Goal: Task Accomplishment & Management: Manage account settings

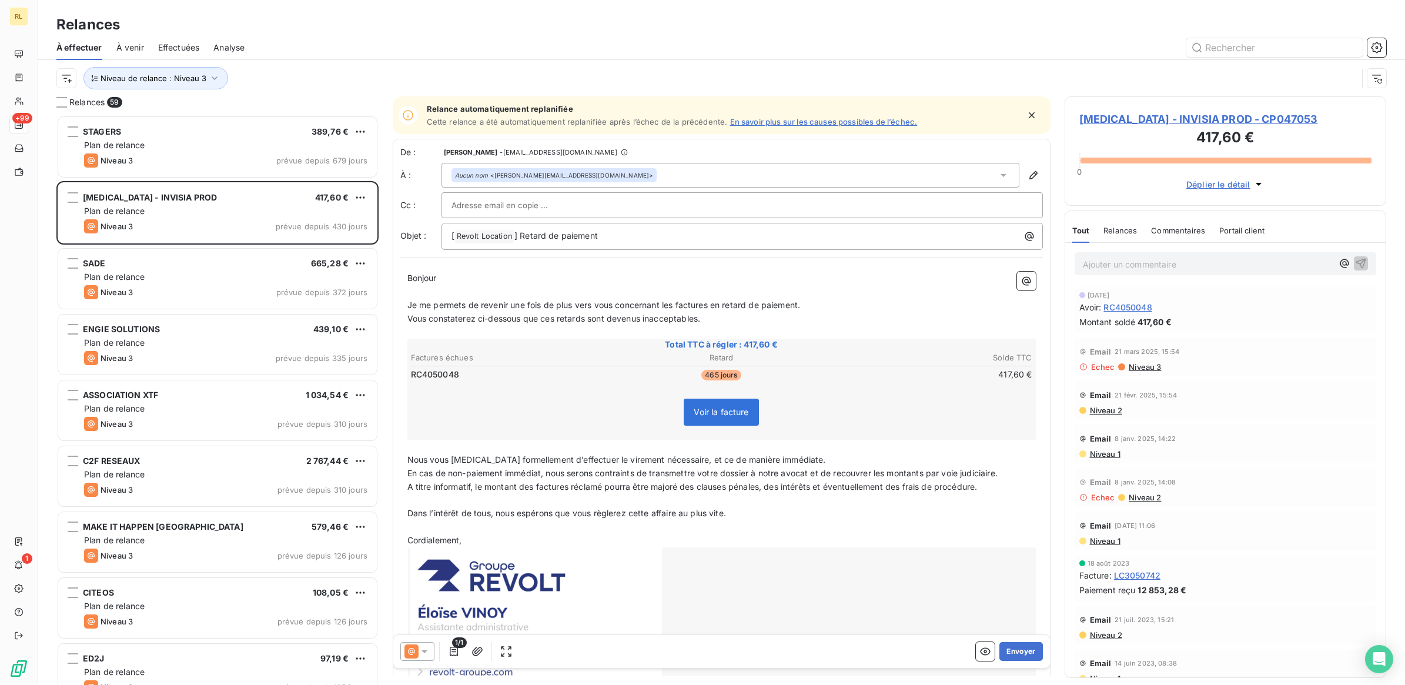
scroll to position [558, 310]
click at [1139, 263] on p "Ajouter un commentaire ﻿" at bounding box center [1208, 264] width 250 height 15
click at [1355, 263] on icon "button" at bounding box center [1361, 263] width 12 height 12
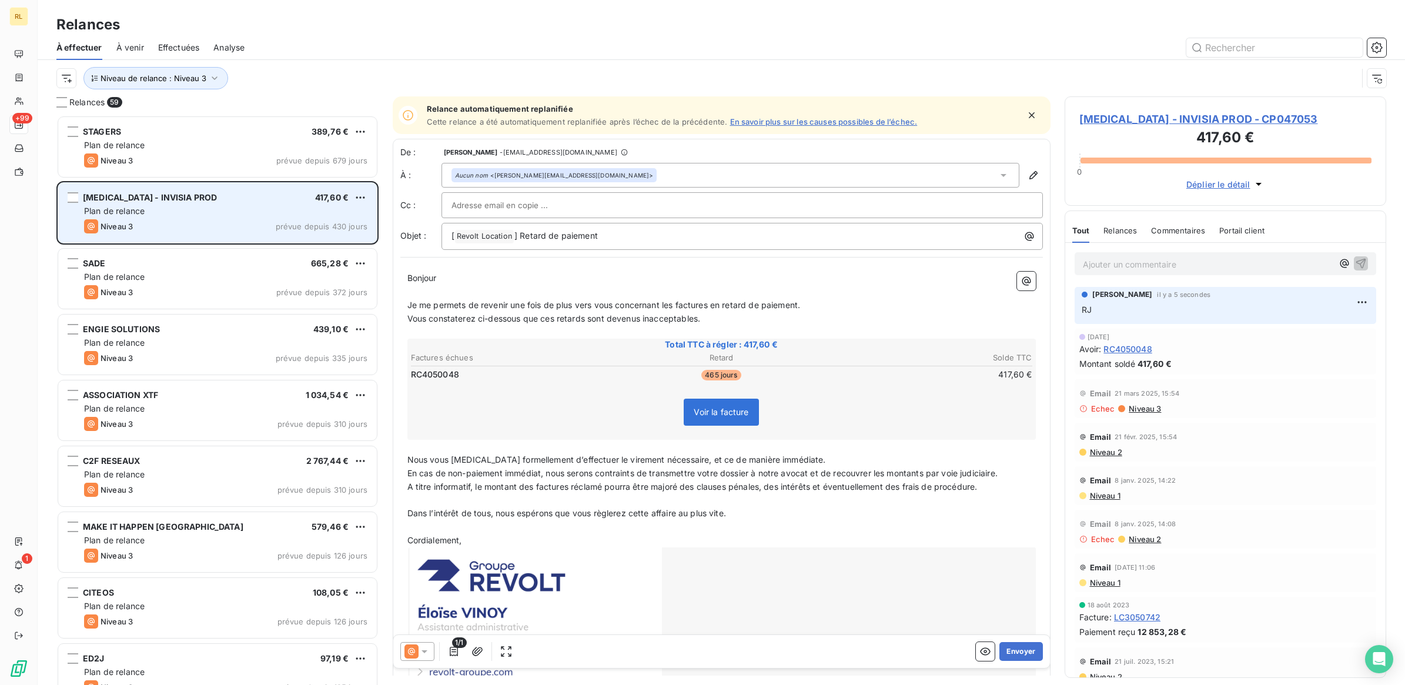
click at [249, 206] on div "Plan de relance" at bounding box center [225, 211] width 283 height 12
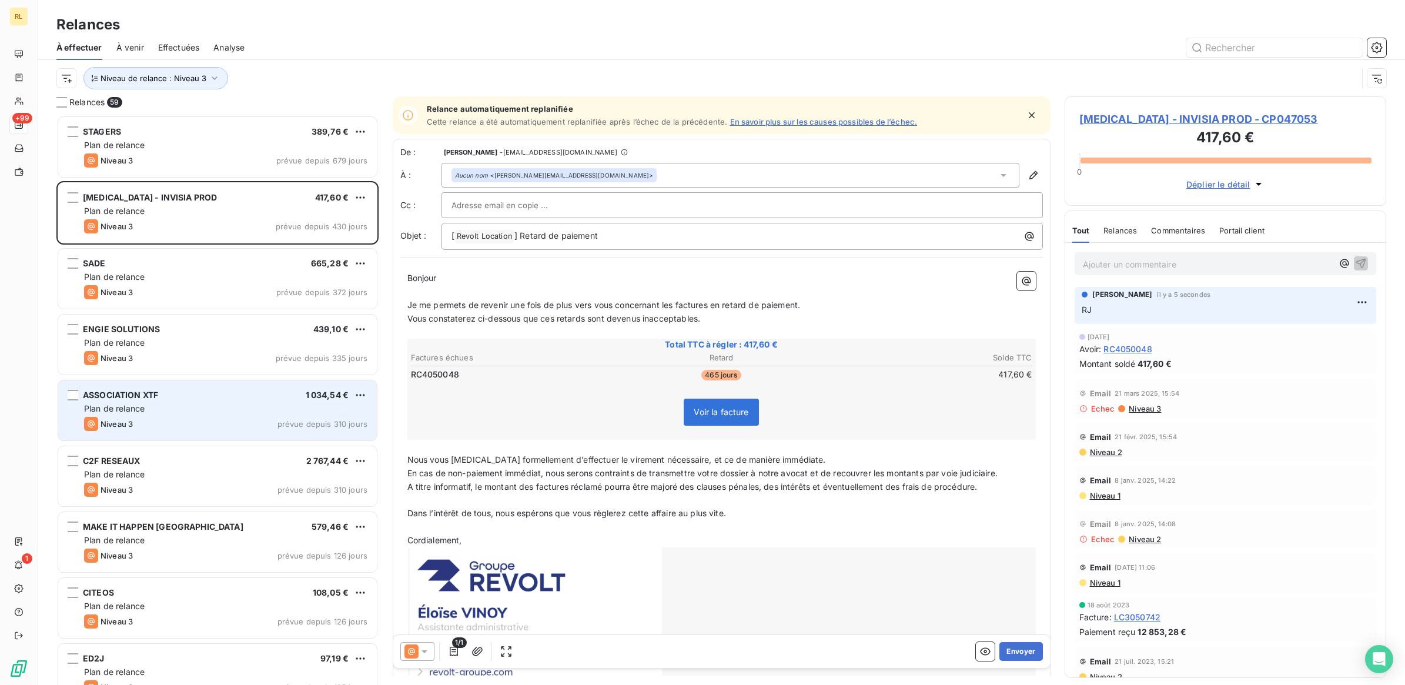
click at [236, 406] on div "Plan de relance" at bounding box center [225, 409] width 283 height 12
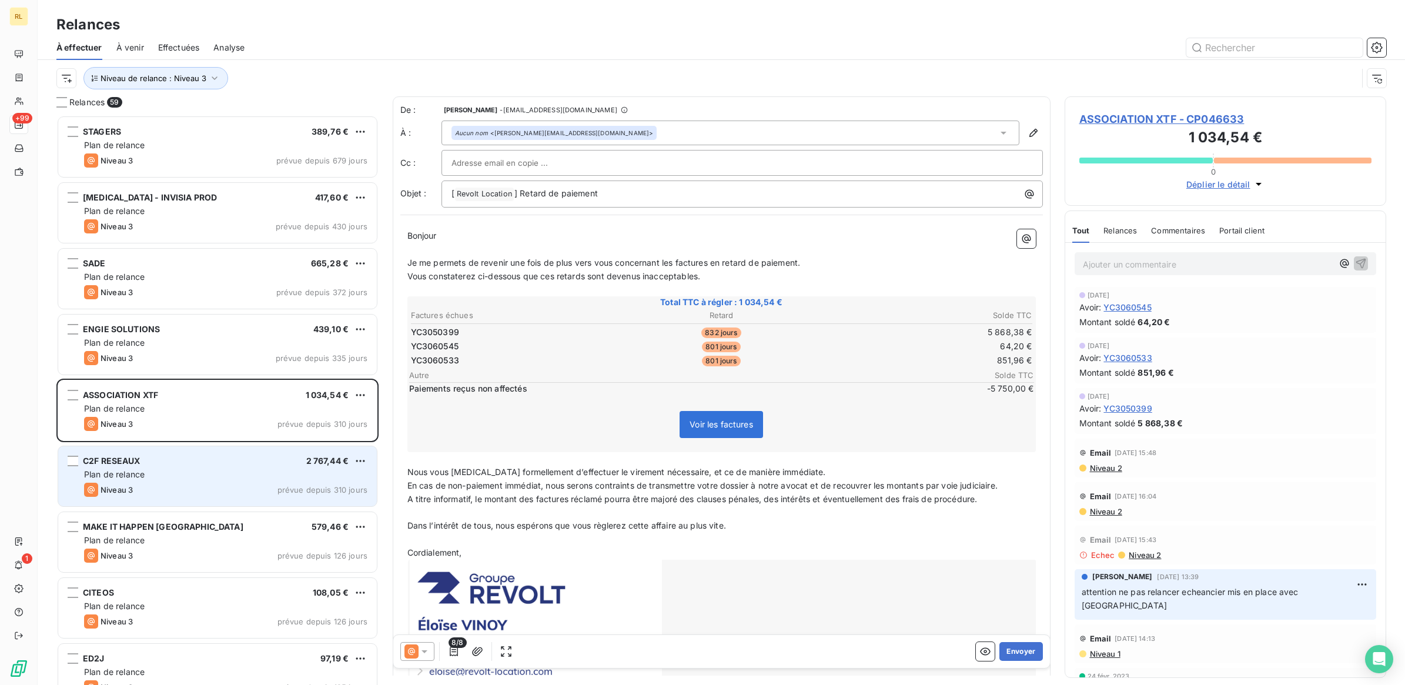
click at [229, 475] on div "Plan de relance" at bounding box center [225, 474] width 283 height 12
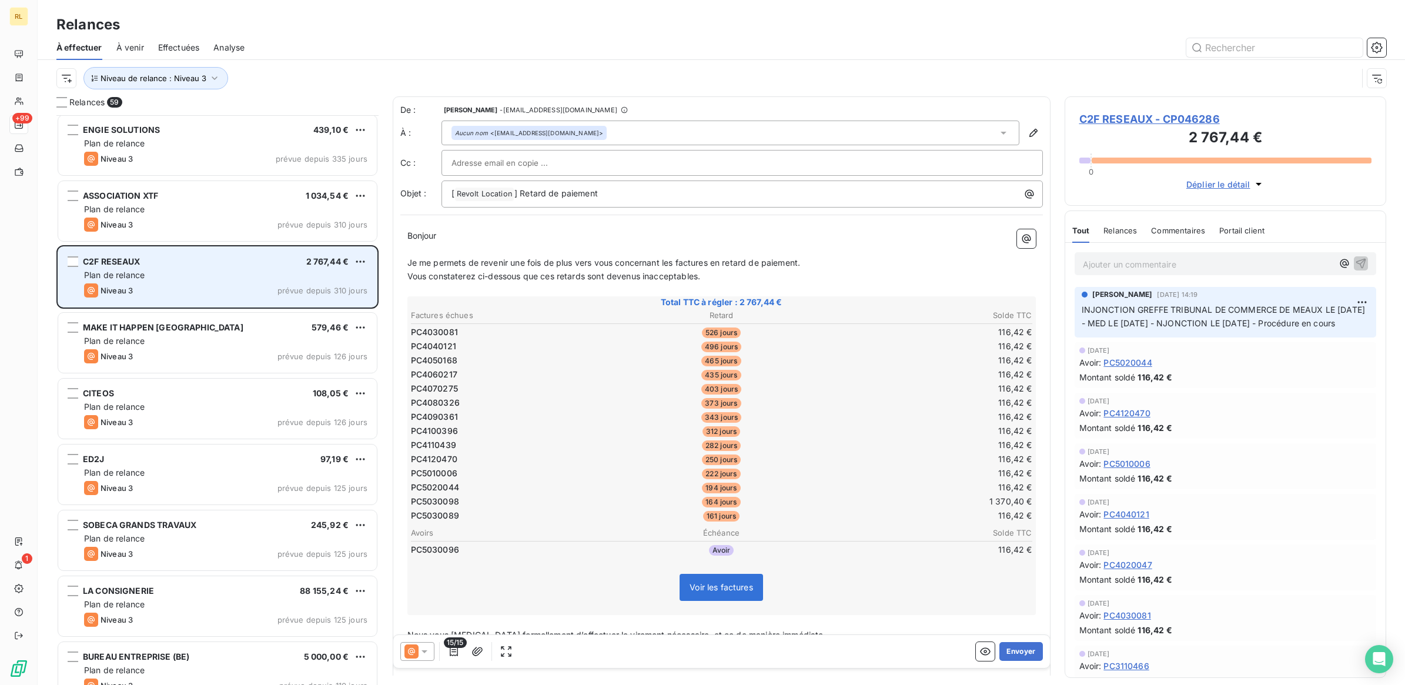
scroll to position [221, 0]
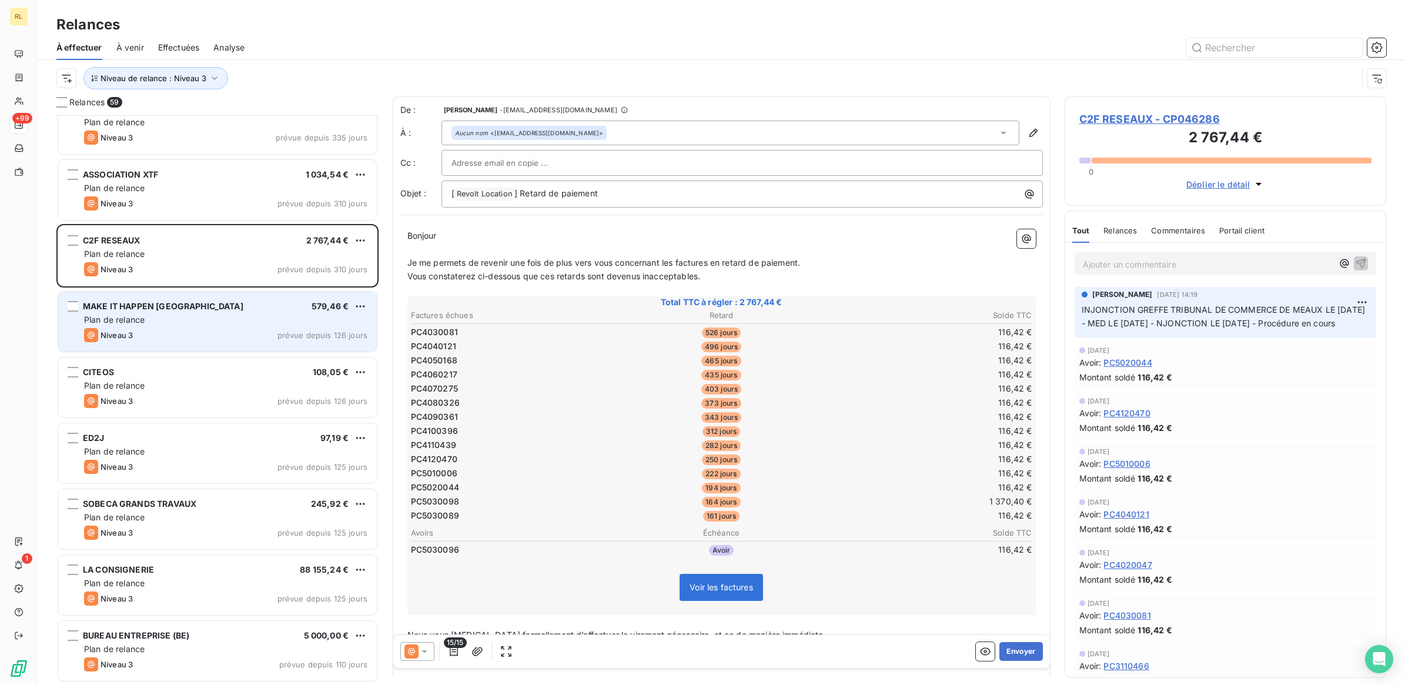
click at [223, 318] on div "Plan de relance" at bounding box center [225, 320] width 283 height 12
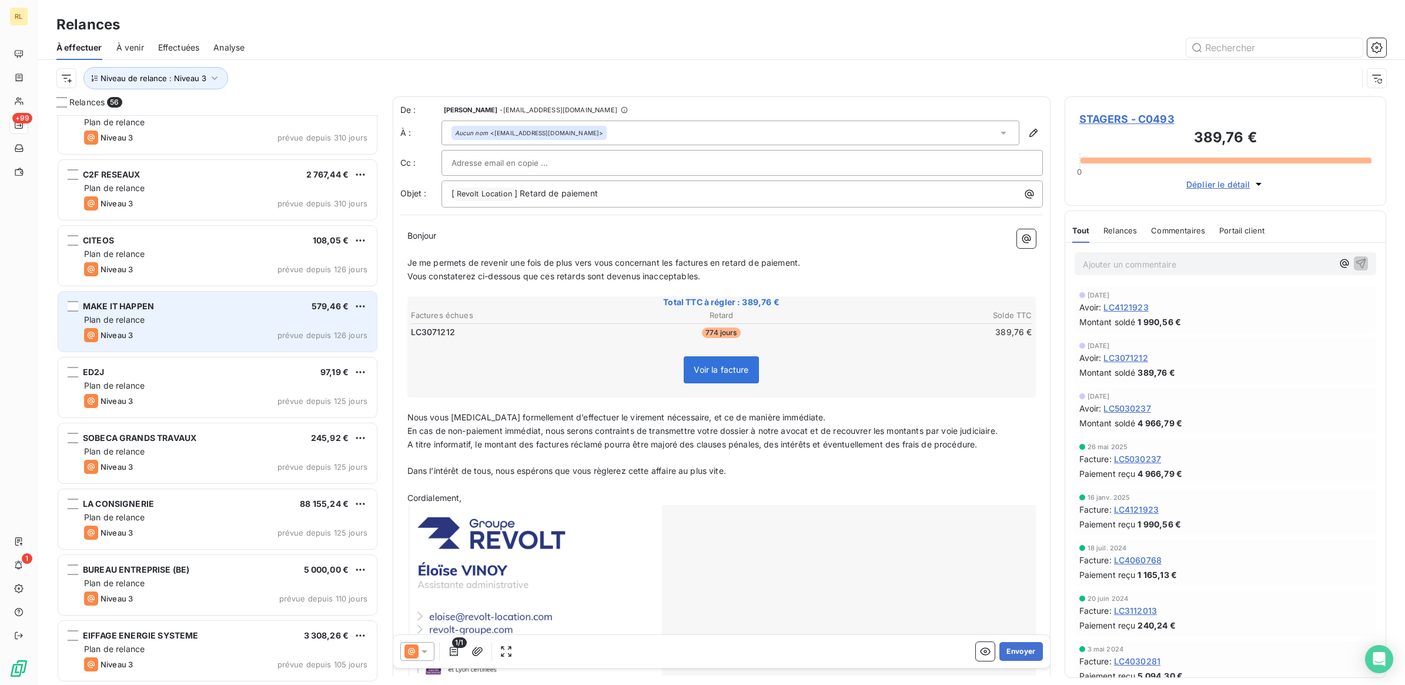
click at [236, 319] on div "Plan de relance" at bounding box center [225, 320] width 283 height 12
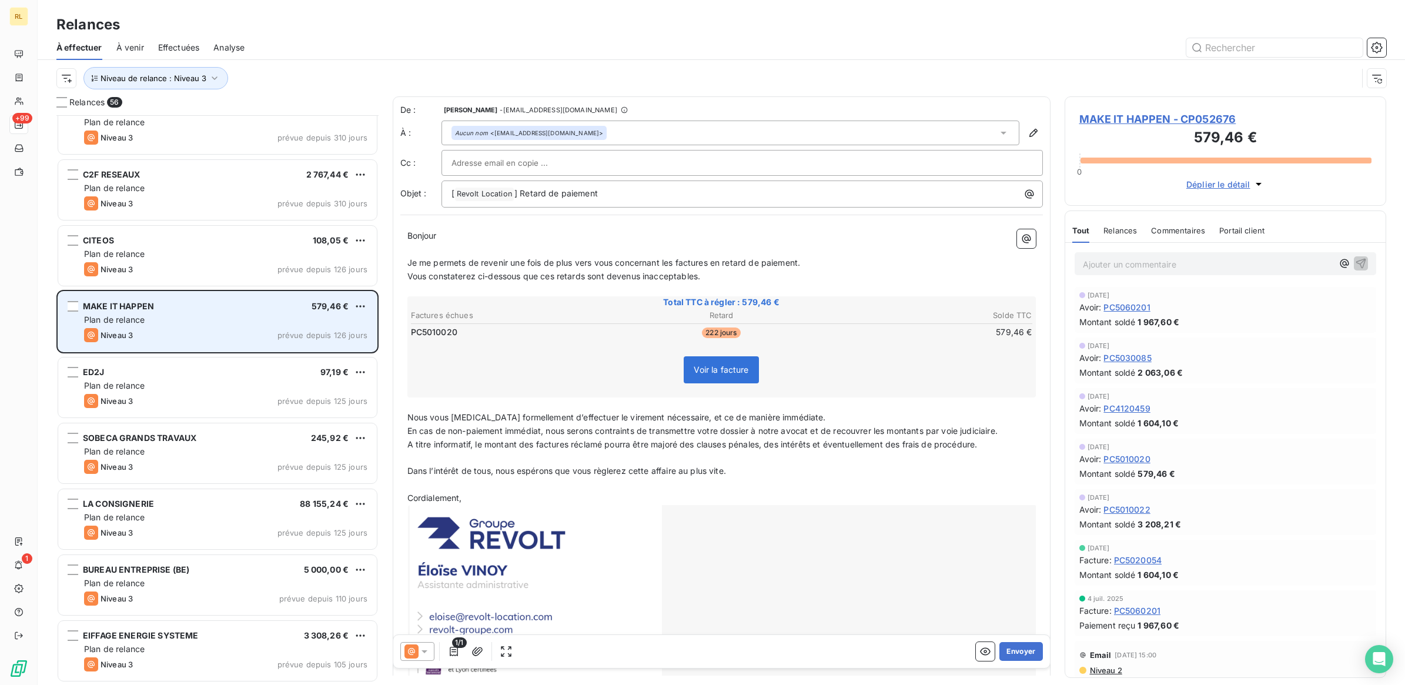
click at [245, 310] on div "MAKE IT HAPPEN 579,46 €" at bounding box center [225, 306] width 283 height 11
click at [256, 335] on div "Niveau 3 prévue depuis 126 jours" at bounding box center [225, 335] width 283 height 14
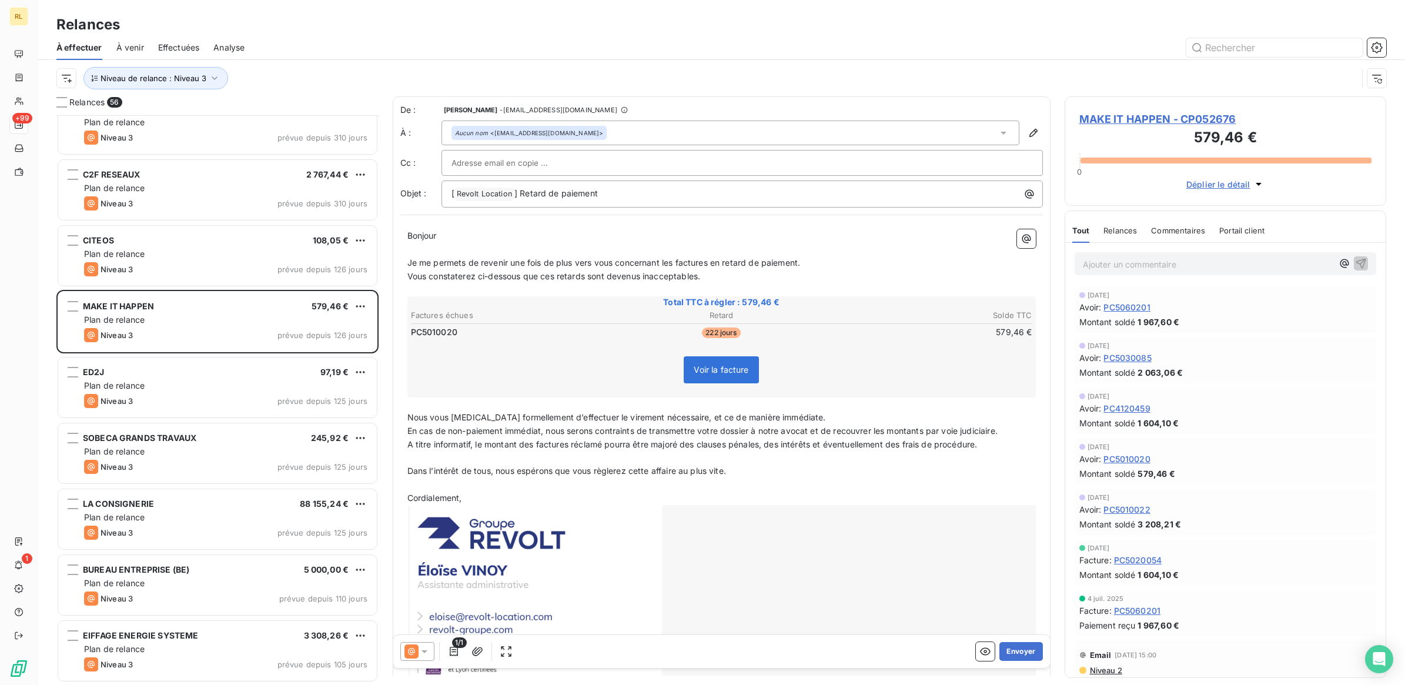
click at [424, 648] on icon at bounding box center [424, 651] width 12 height 12
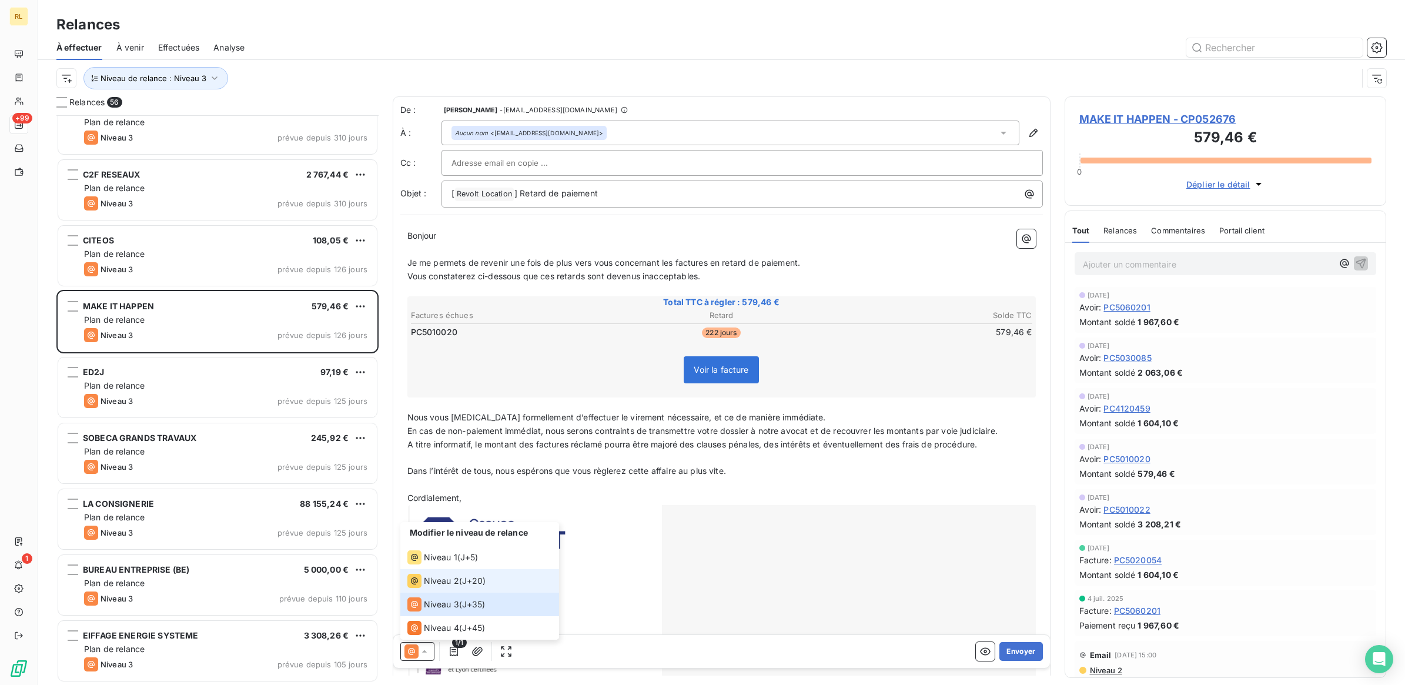
click at [440, 586] on span "Niveau 2" at bounding box center [441, 581] width 35 height 12
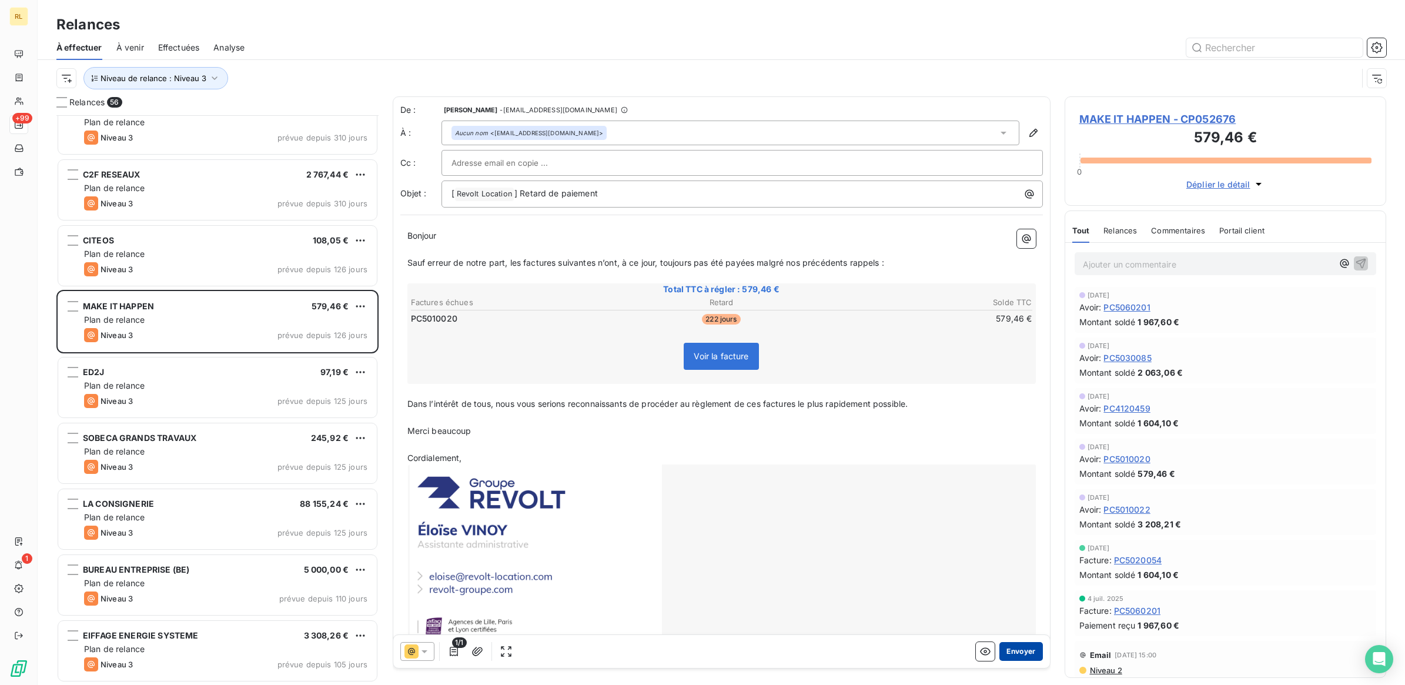
click at [1012, 648] on button "Envoyer" at bounding box center [1020, 651] width 43 height 19
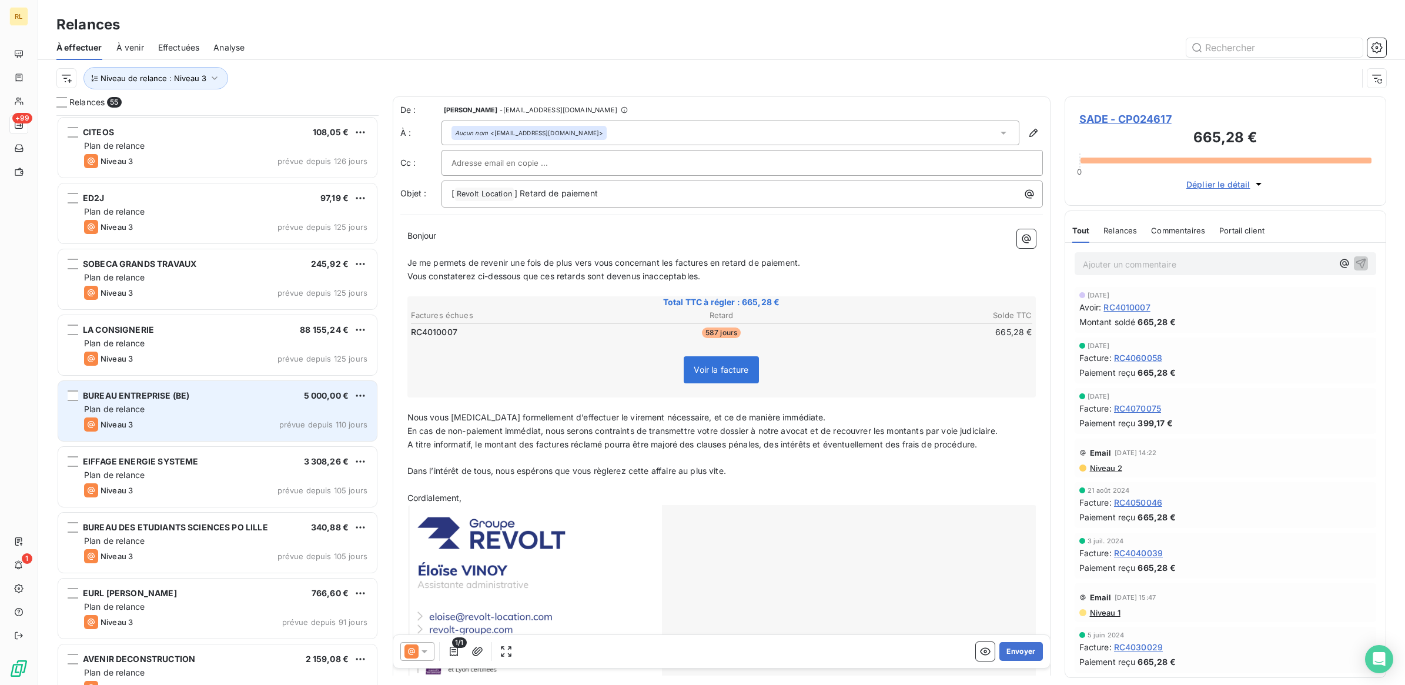
scroll to position [368, 0]
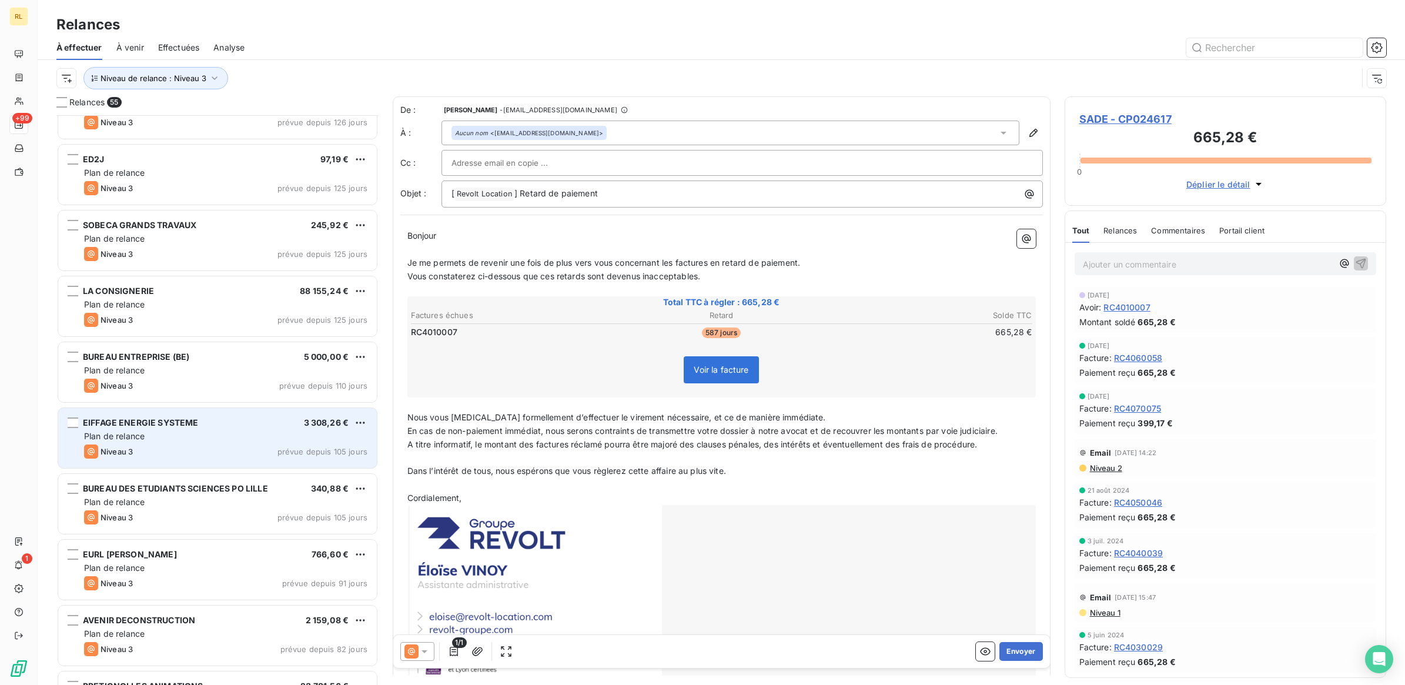
click at [207, 437] on div "Plan de relance" at bounding box center [225, 436] width 283 height 12
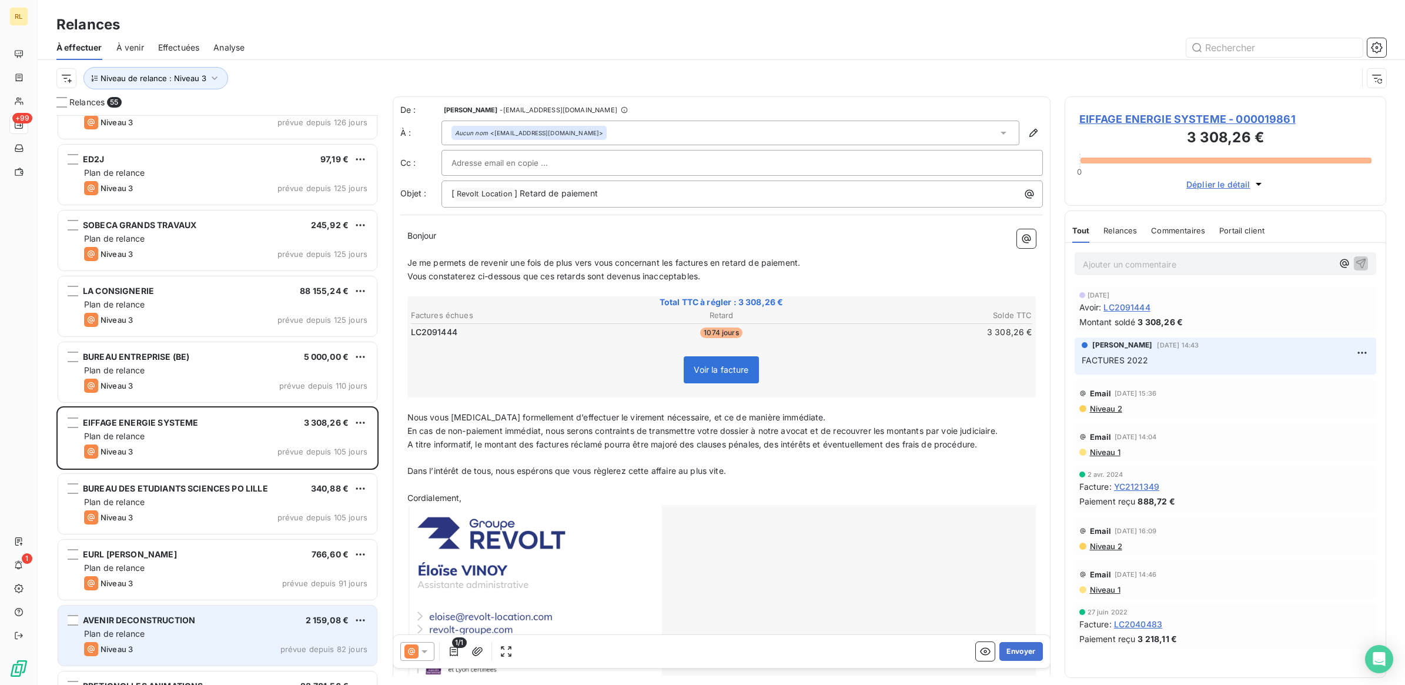
click at [241, 638] on div "Plan de relance" at bounding box center [225, 634] width 283 height 12
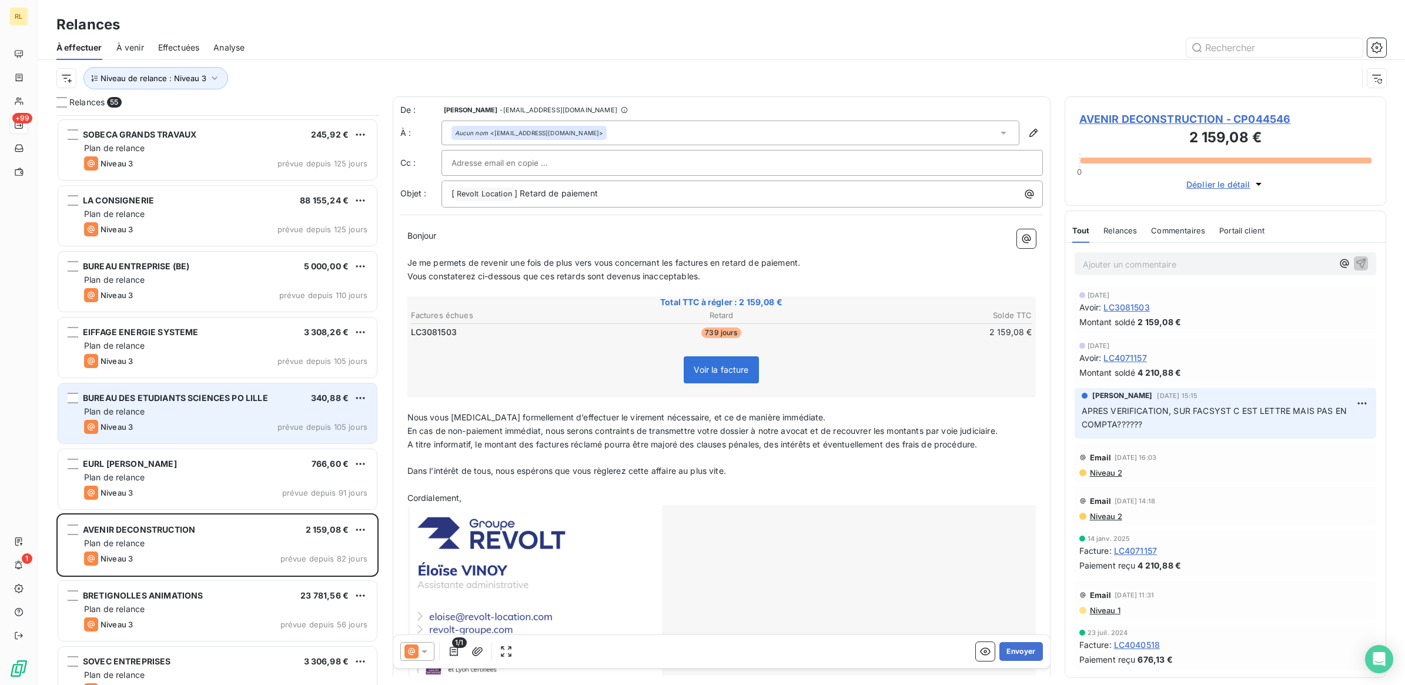
scroll to position [662, 0]
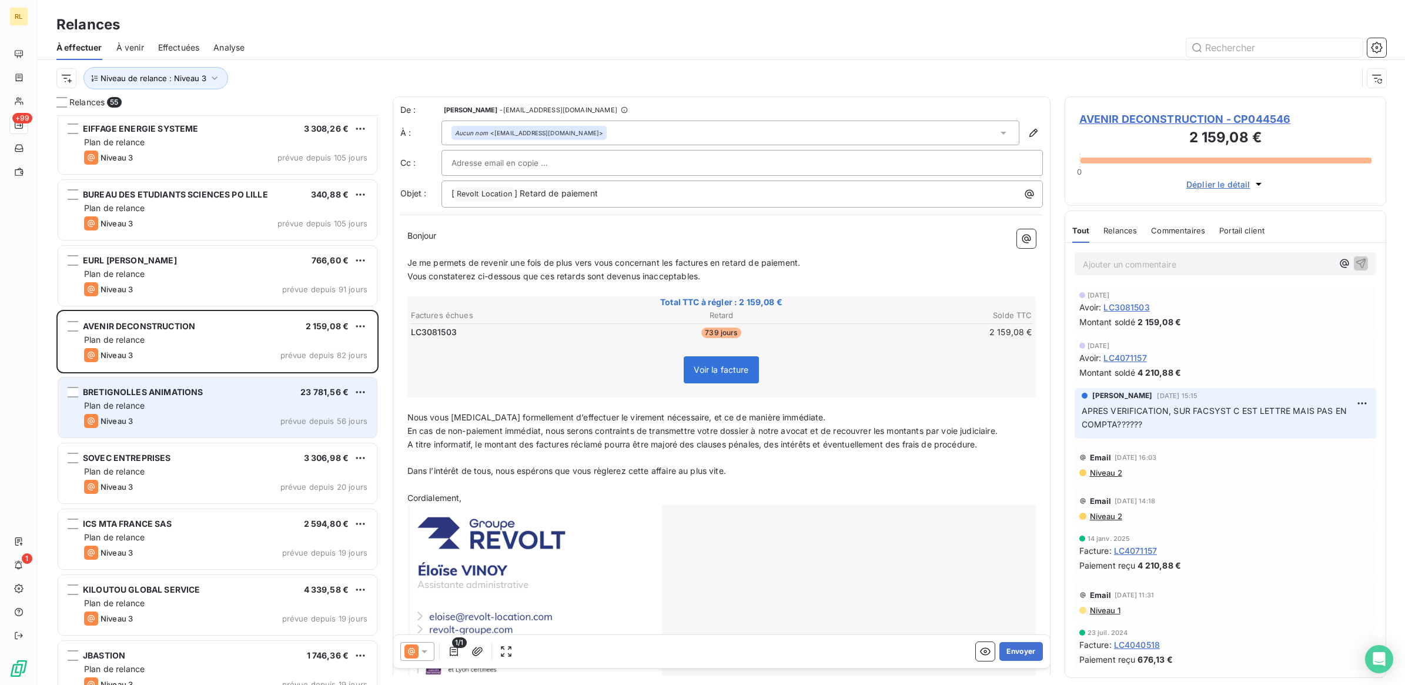
click at [229, 403] on div "Plan de relance" at bounding box center [225, 406] width 283 height 12
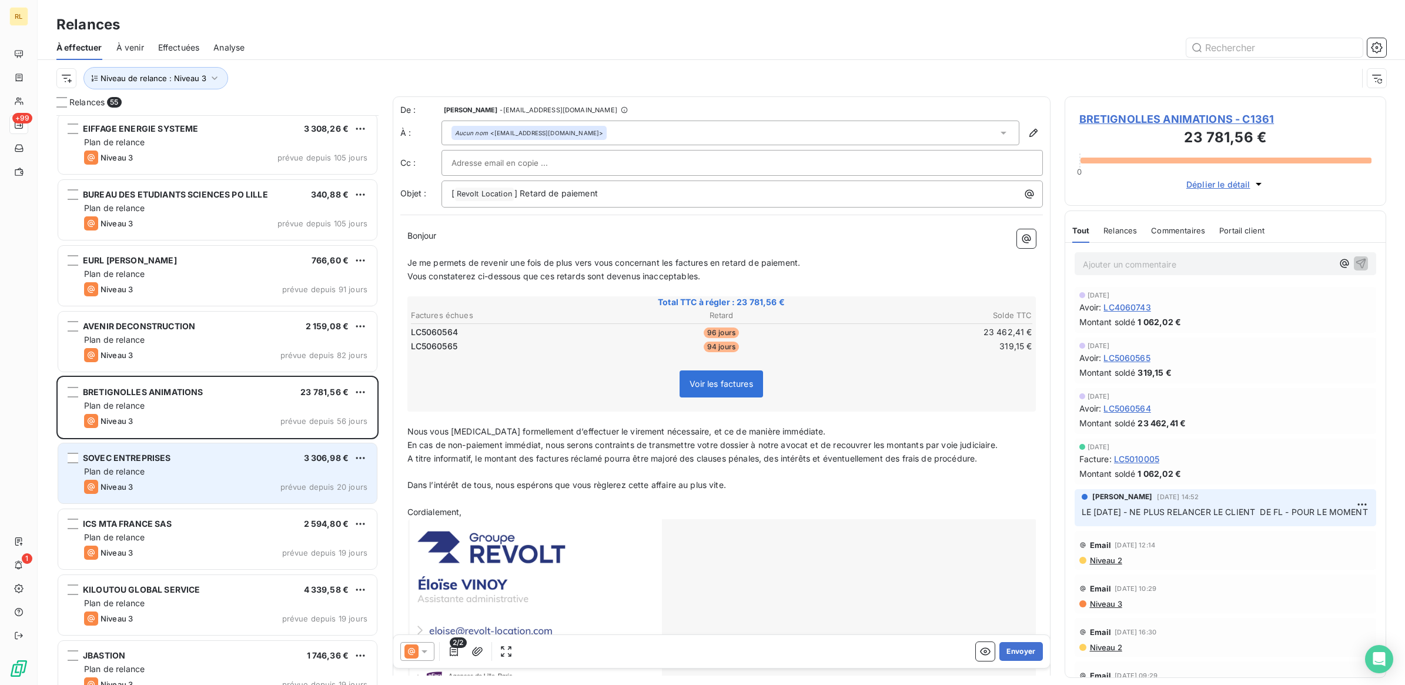
click at [222, 470] on div "Plan de relance" at bounding box center [225, 472] width 283 height 12
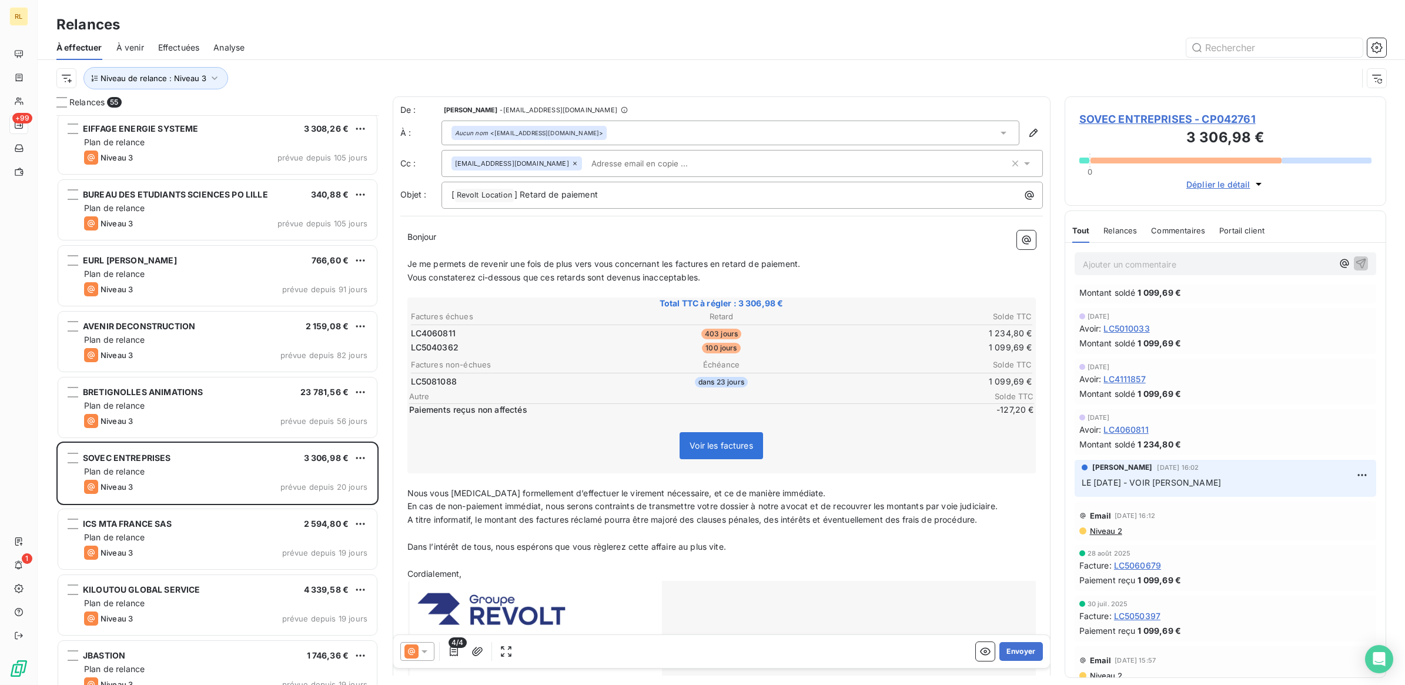
scroll to position [588, 0]
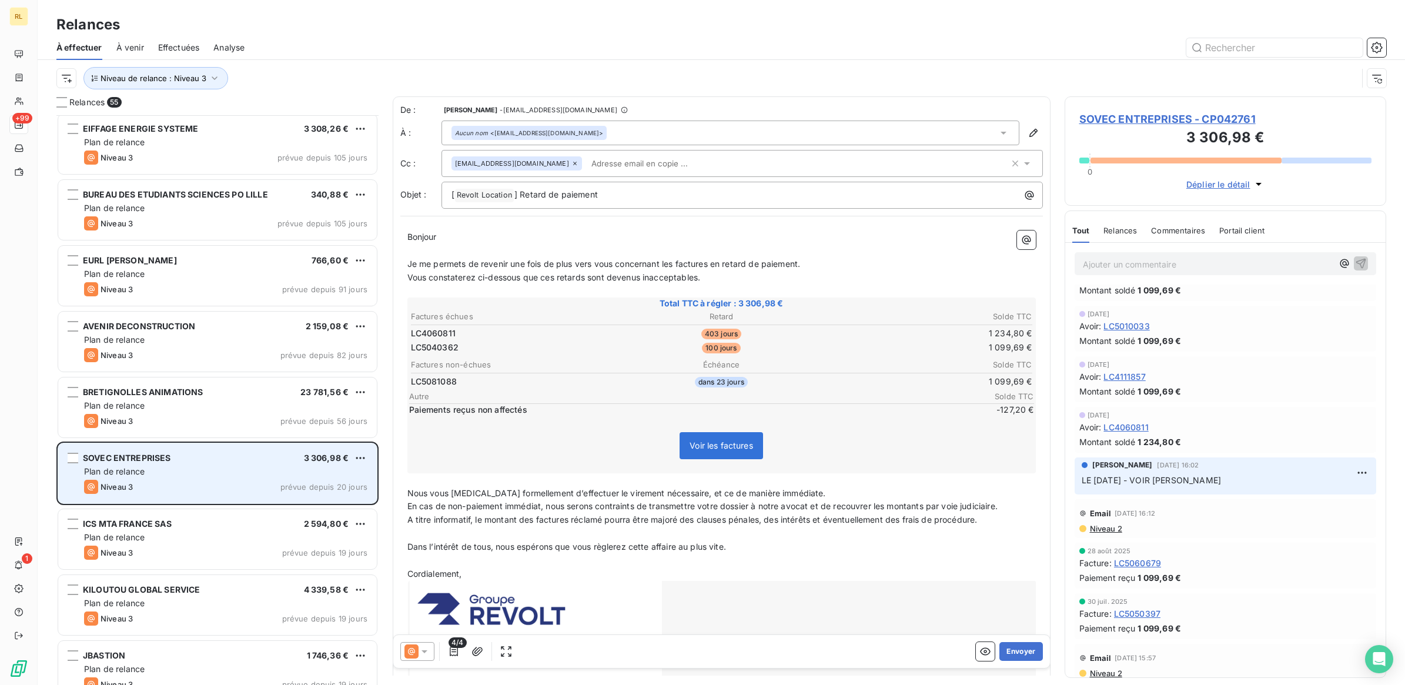
click at [172, 475] on div "Plan de relance" at bounding box center [225, 472] width 283 height 12
click at [207, 463] on div "SOVEC ENTREPRISES 3 306,98 € Plan de relance Niveau 3 prévue depuis 20 jours" at bounding box center [217, 473] width 319 height 60
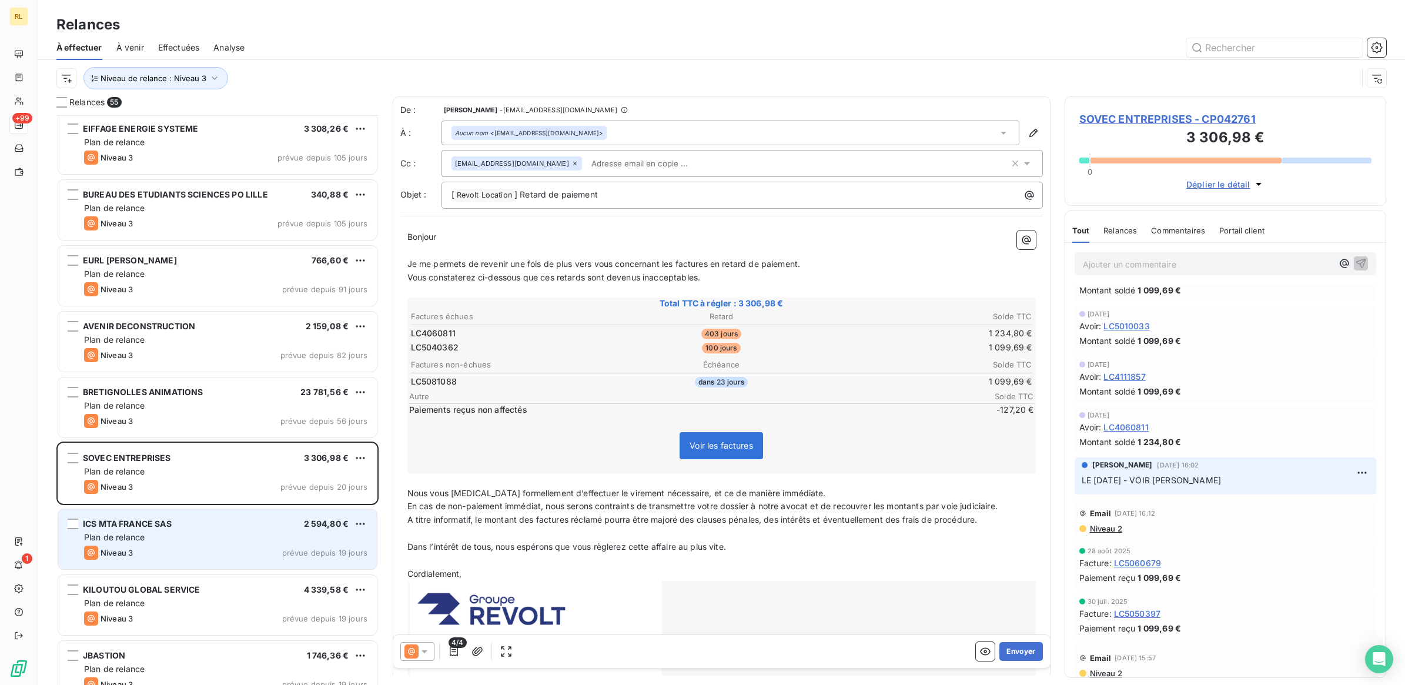
click at [186, 535] on div "Plan de relance" at bounding box center [225, 537] width 283 height 12
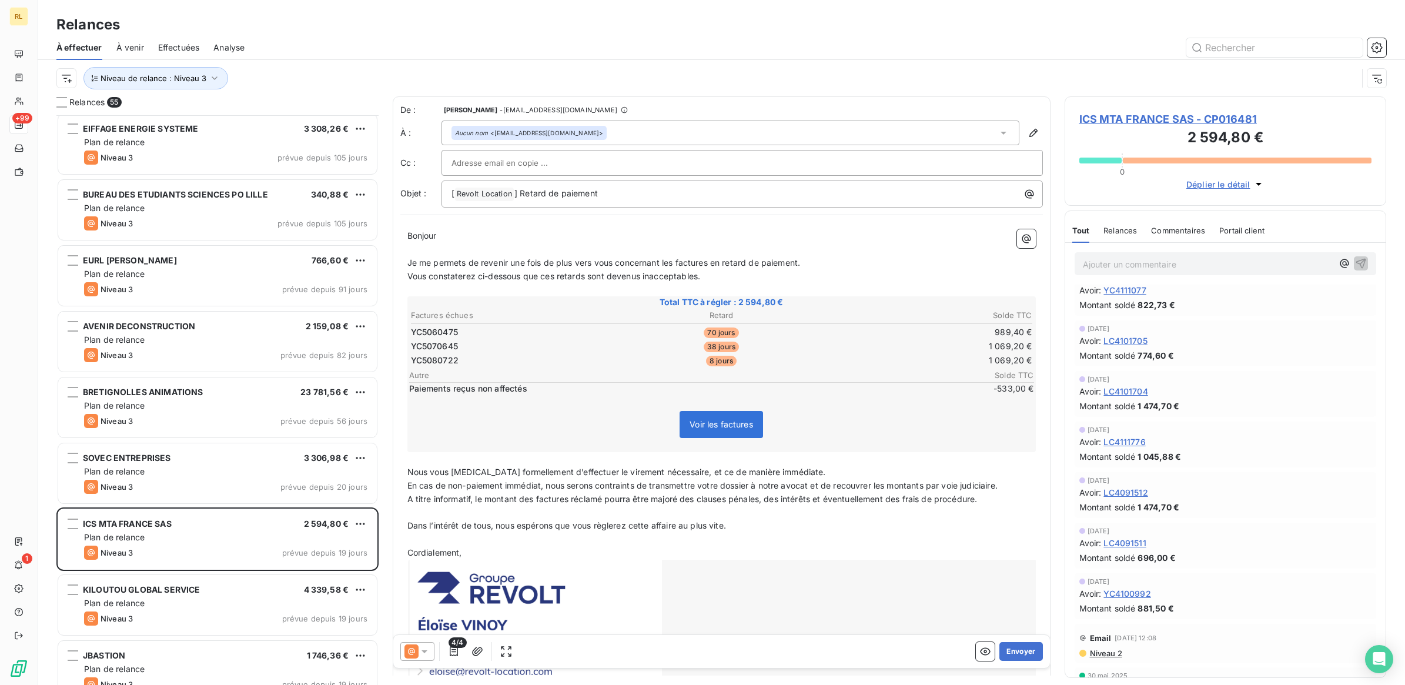
scroll to position [220, 0]
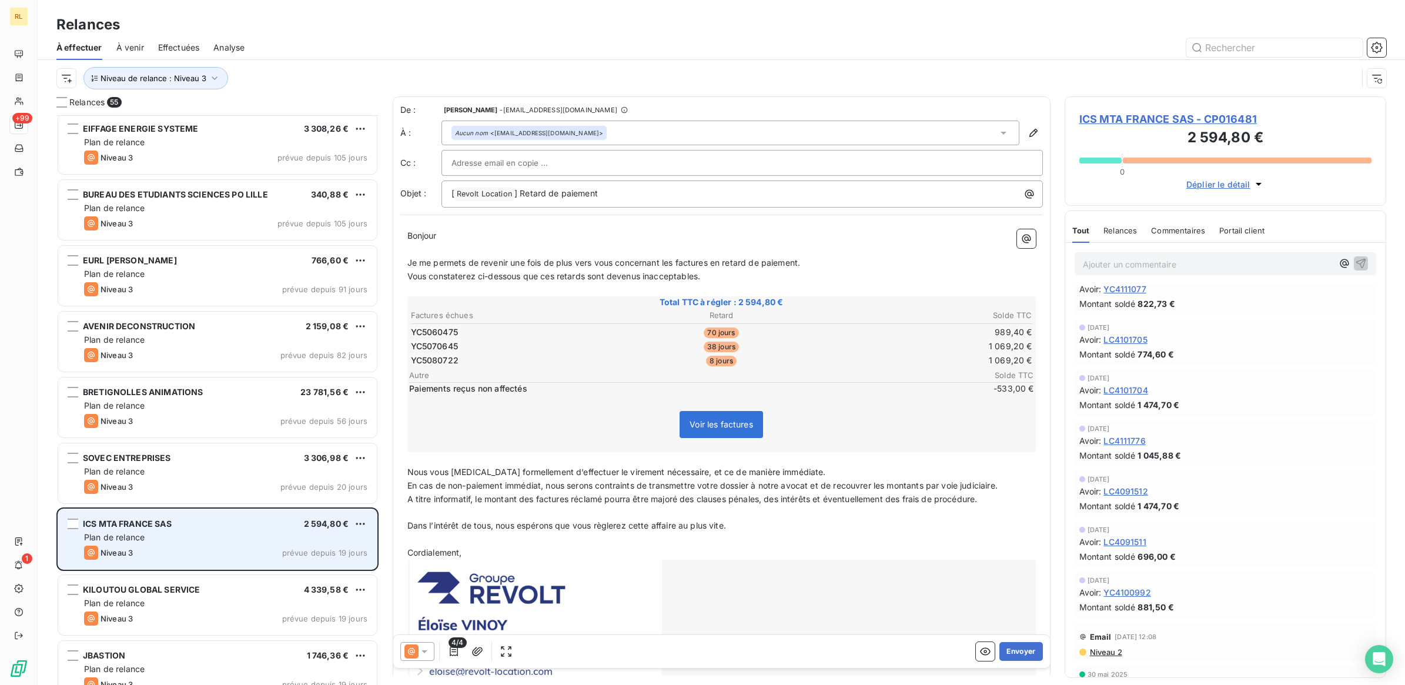
click at [244, 525] on div "ICS MTA FRANCE SAS 2 594,80 €" at bounding box center [225, 523] width 283 height 11
click at [221, 539] on div "Plan de relance" at bounding box center [225, 537] width 283 height 12
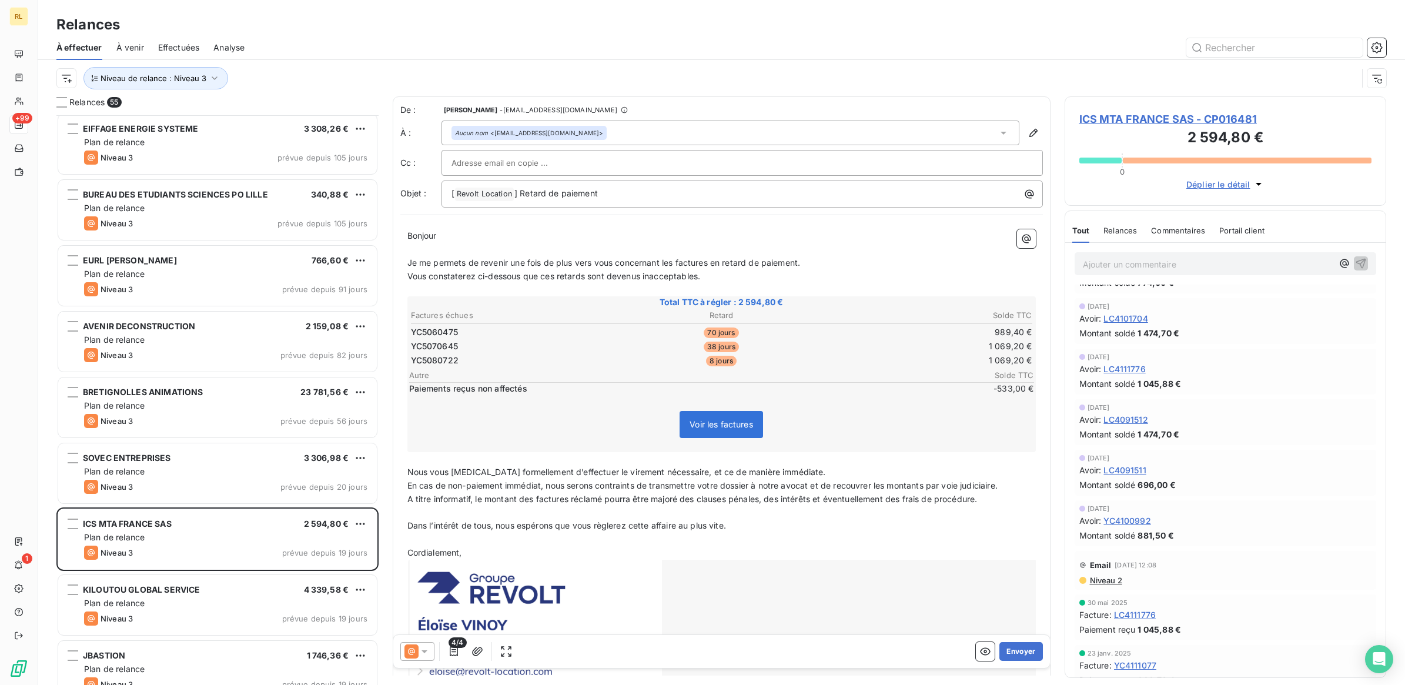
scroll to position [441, 0]
click at [426, 649] on icon at bounding box center [424, 651] width 12 height 12
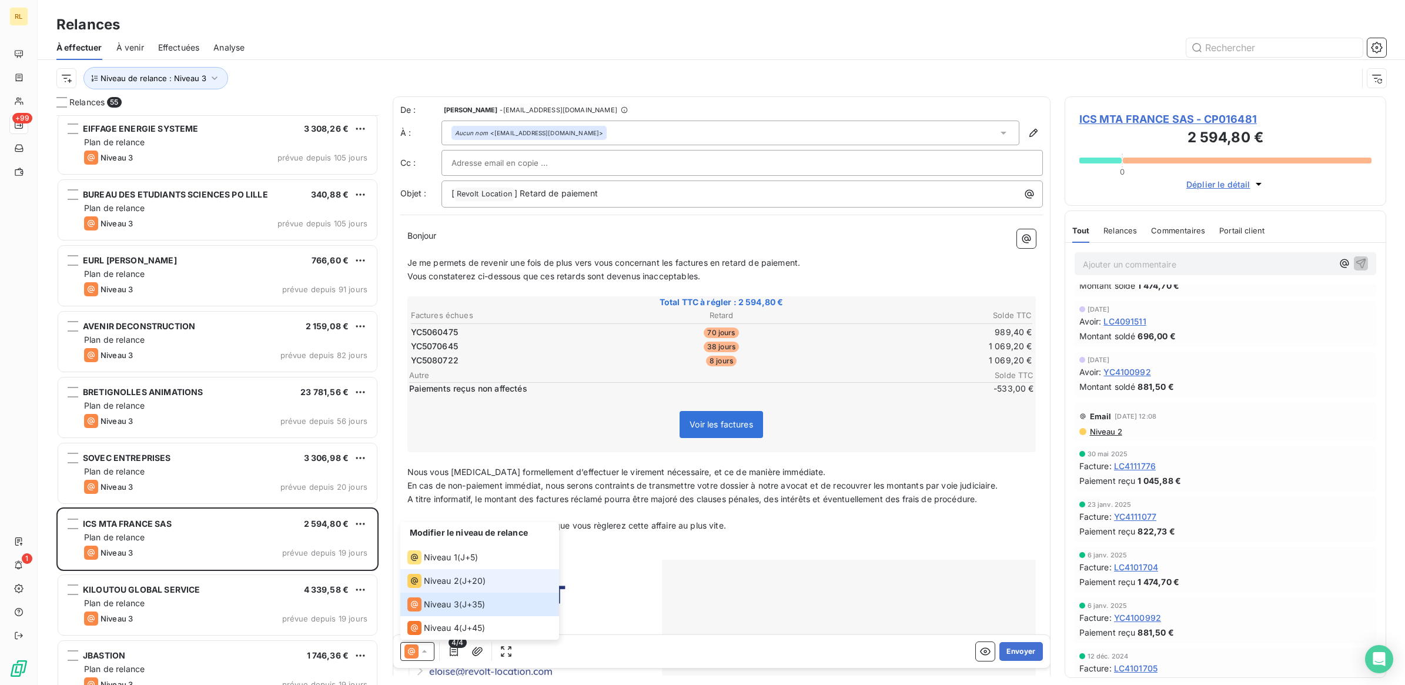
click at [447, 581] on span "Niveau 2" at bounding box center [441, 581] width 35 height 12
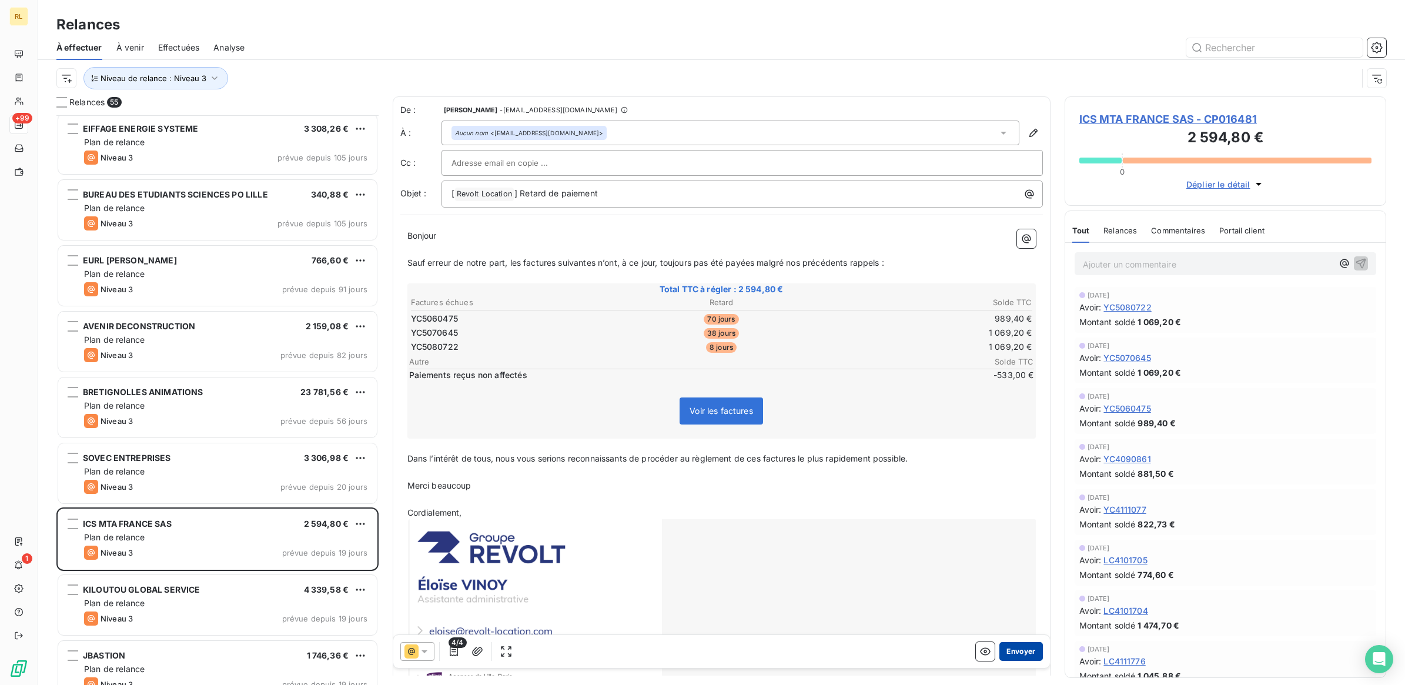
click at [1009, 650] on button "Envoyer" at bounding box center [1020, 651] width 43 height 19
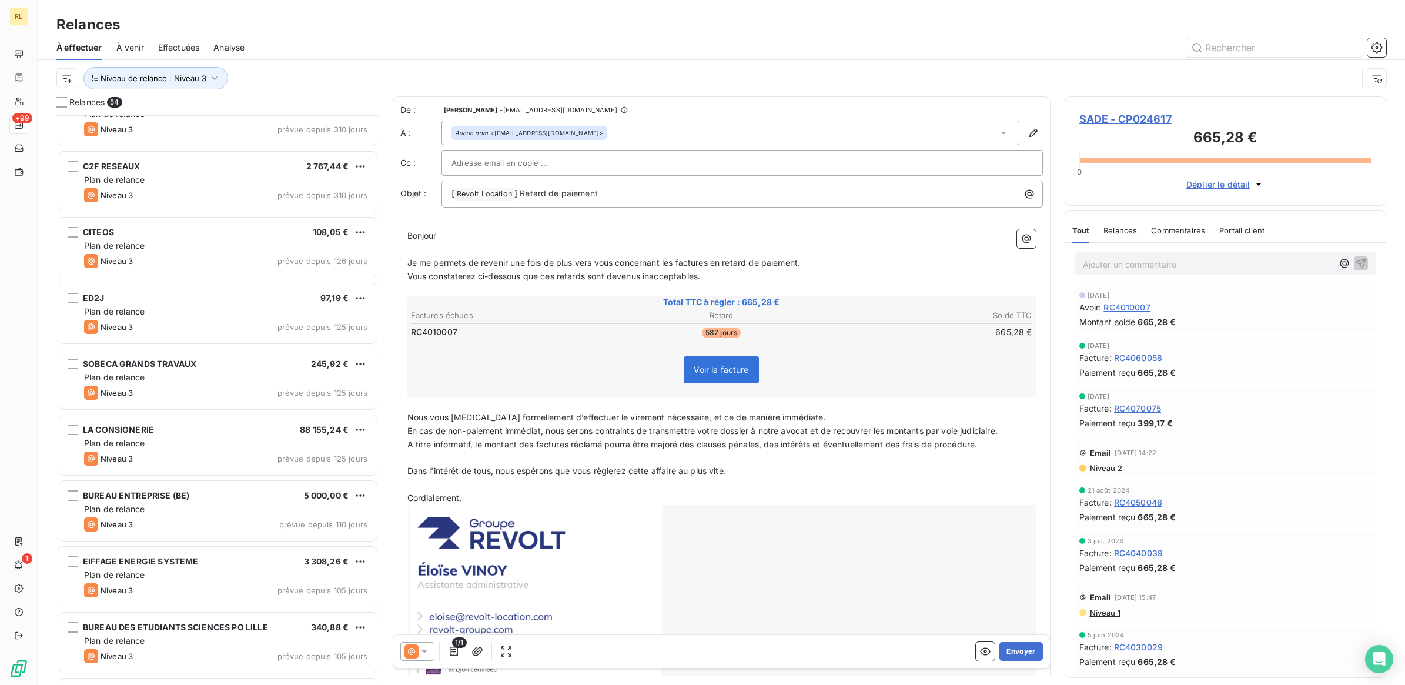
scroll to position [221, 0]
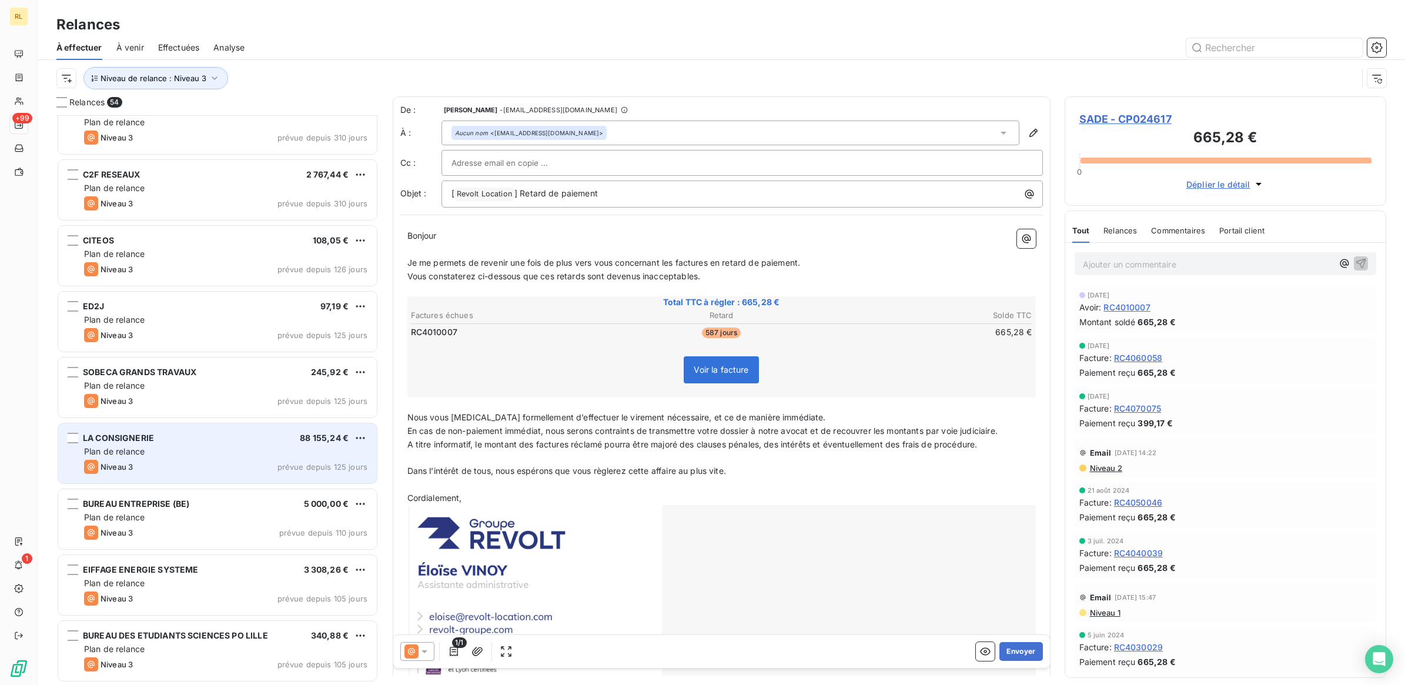
click at [207, 453] on div "Plan de relance" at bounding box center [225, 452] width 283 height 12
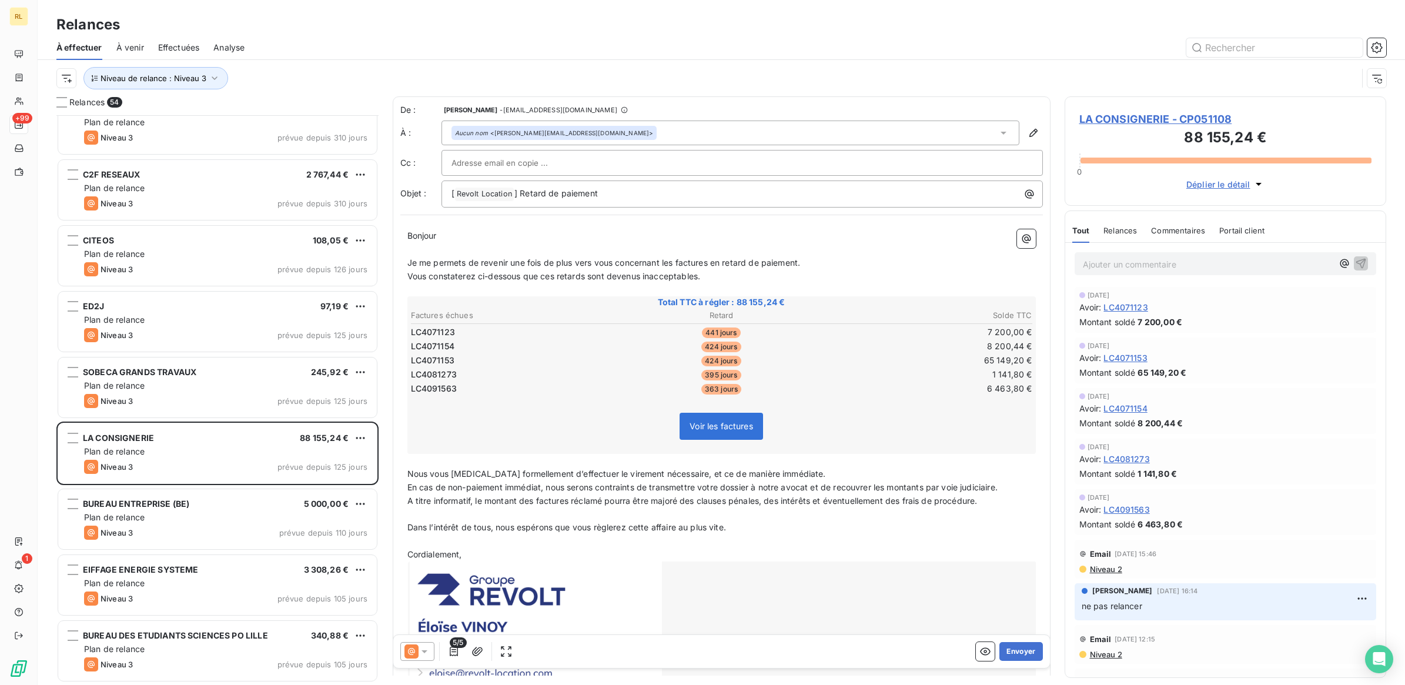
scroll to position [83, 0]
